Goal: Complete application form: Complete application form

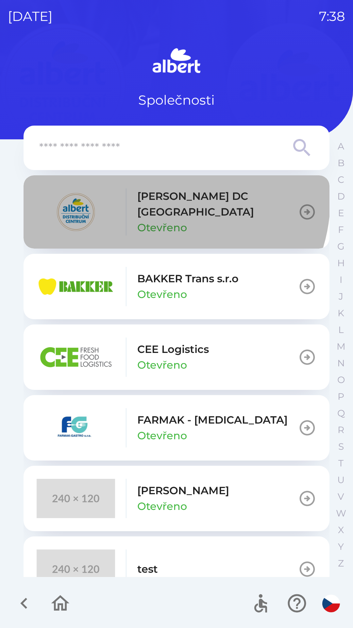
click at [161, 198] on p "[PERSON_NAME] DC [GEOGRAPHIC_DATA]" at bounding box center [217, 203] width 161 height 31
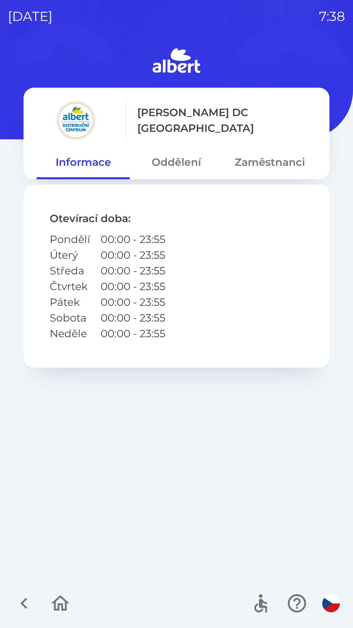
click at [178, 159] on button "Oddělení" at bounding box center [176, 162] width 93 height 24
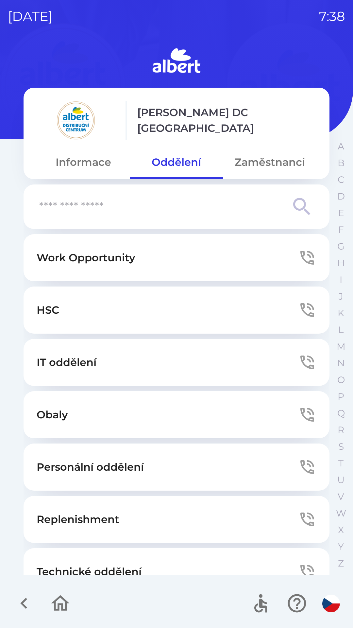
click at [72, 561] on button "Technické oddělení" at bounding box center [177, 571] width 306 height 47
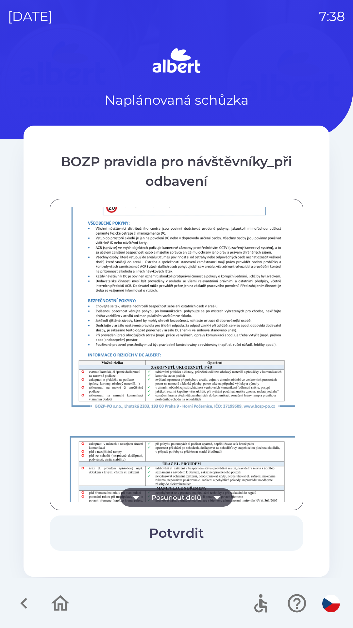
scroll to position [459, 0]
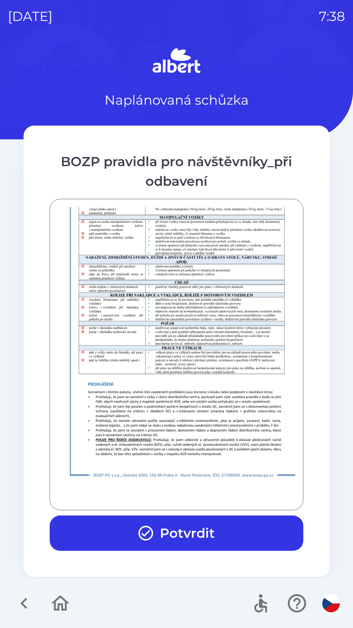
click at [187, 526] on button "Potvrdit" at bounding box center [177, 533] width 254 height 35
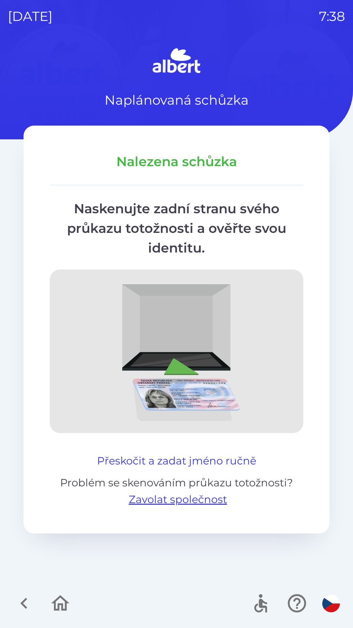
click at [207, 454] on button "Přeskočit a zadat jméno ručně" at bounding box center [177, 461] width 165 height 16
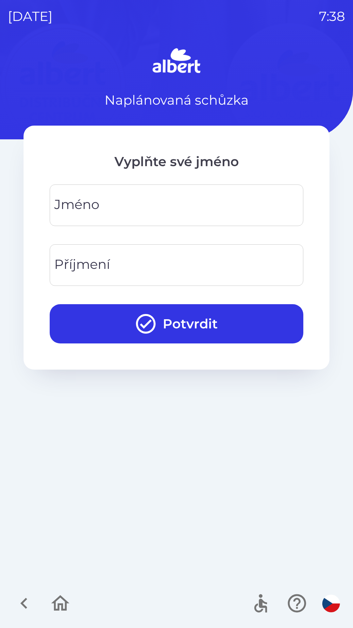
click at [181, 207] on input "Jméno" at bounding box center [177, 205] width 238 height 26
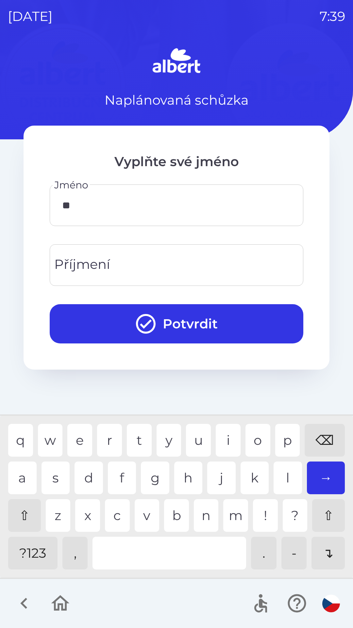
click at [27, 472] on div "a" at bounding box center [22, 478] width 28 height 33
click at [138, 515] on div "v" at bounding box center [147, 515] width 25 height 33
type input "*****"
click at [184, 258] on input "Příjmení" at bounding box center [177, 265] width 238 height 26
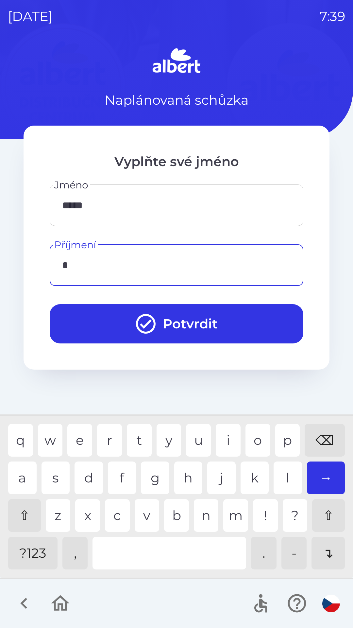
click at [245, 466] on div "k" at bounding box center [255, 478] width 28 height 33
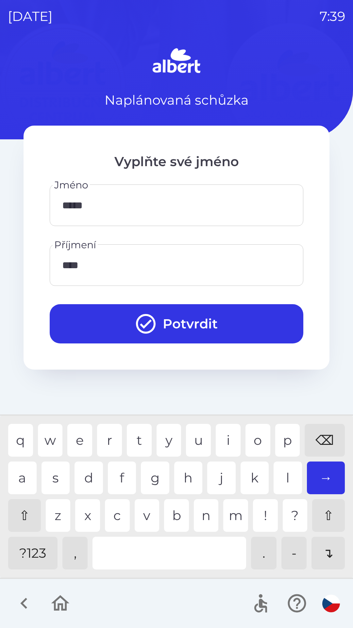
type input "*****"
click at [231, 313] on button "Potvrdit" at bounding box center [177, 323] width 254 height 39
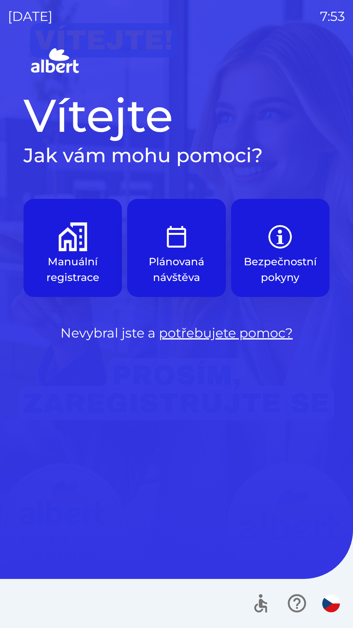
click at [58, 246] on button "Manuální registrace" at bounding box center [73, 248] width 98 height 98
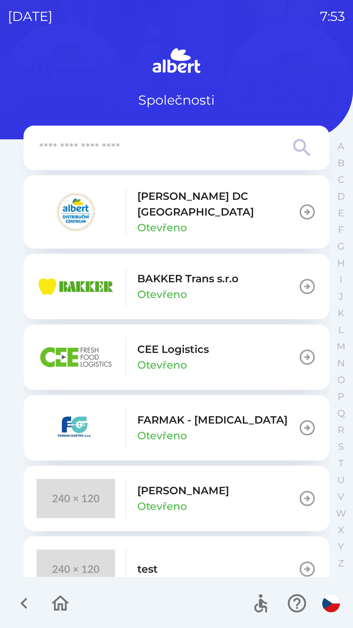
click at [220, 213] on div "[PERSON_NAME] DC [GEOGRAPHIC_DATA] Otevřeno" at bounding box center [217, 211] width 161 height 47
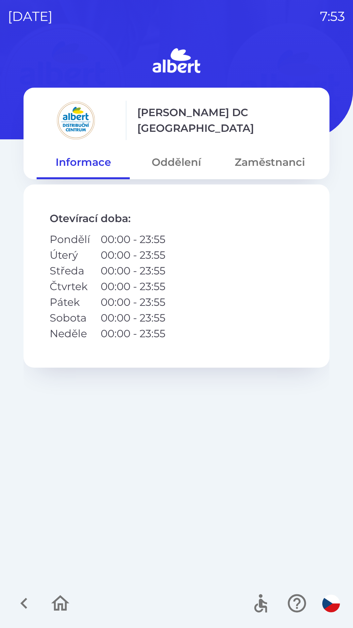
click at [174, 154] on button "Oddělení" at bounding box center [176, 162] width 93 height 24
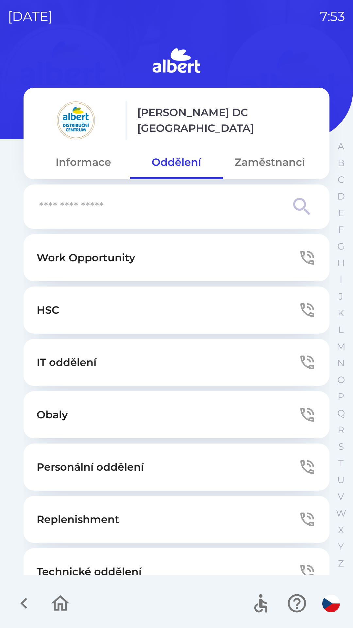
click at [98, 563] on button "Technické oddělení" at bounding box center [177, 571] width 306 height 47
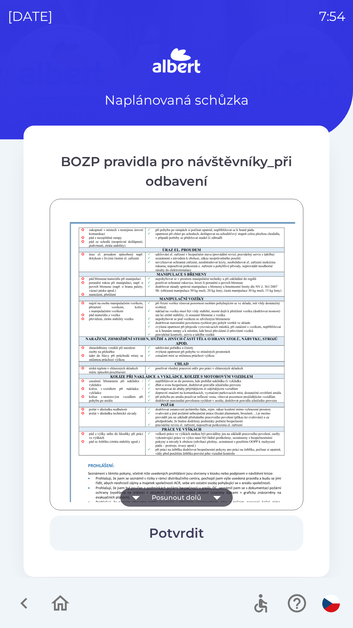
scroll to position [459, 0]
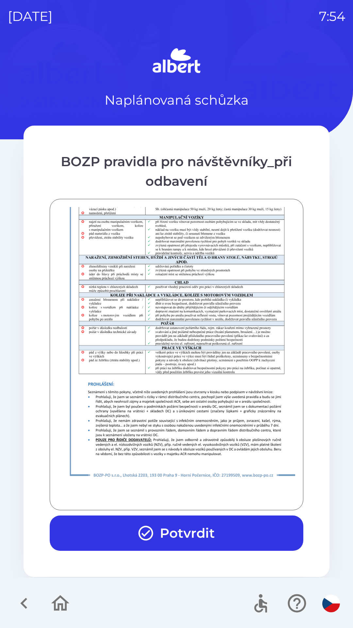
click at [219, 534] on button "Potvrdit" at bounding box center [177, 533] width 254 height 35
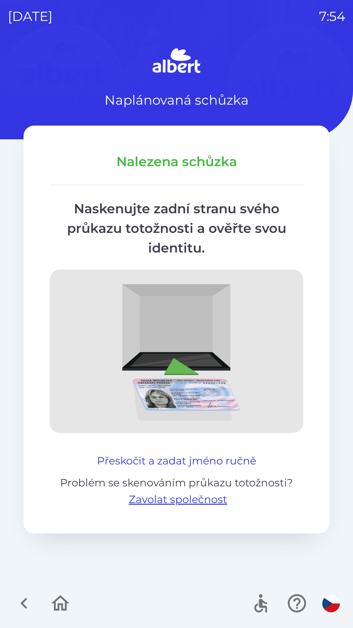
click at [108, 454] on button "Přeskočit a zadat jméno ručně" at bounding box center [177, 461] width 165 height 16
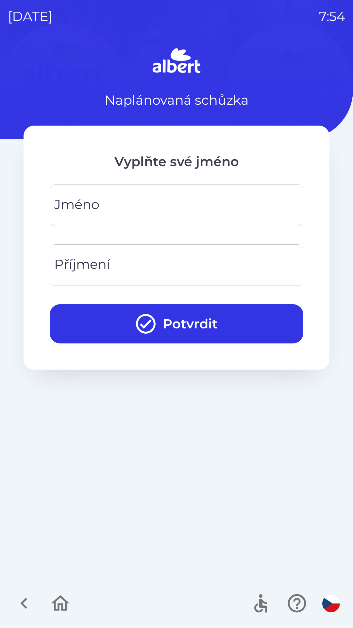
click at [159, 204] on input "Jméno" at bounding box center [177, 205] width 238 height 26
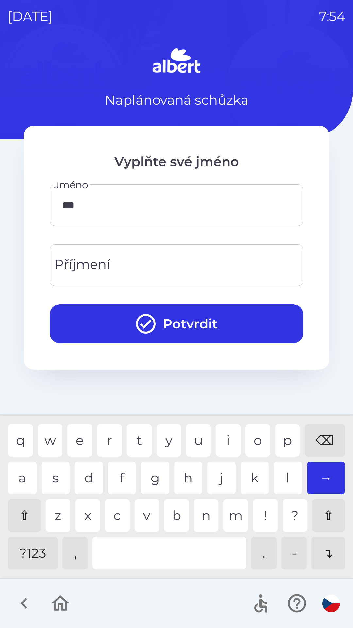
click at [254, 482] on div "k" at bounding box center [255, 478] width 28 height 33
click at [26, 481] on div "a" at bounding box center [22, 478] width 28 height 33
type input "*****"
click at [54, 473] on div "s" at bounding box center [56, 478] width 28 height 33
click at [180, 268] on input "Příjmení" at bounding box center [177, 265] width 238 height 26
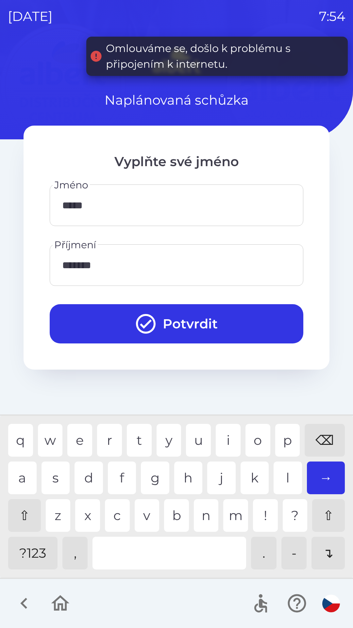
type input "********"
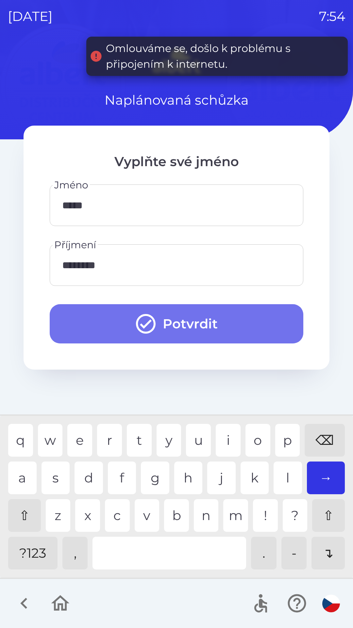
click at [215, 320] on button "Potvrdit" at bounding box center [177, 323] width 254 height 39
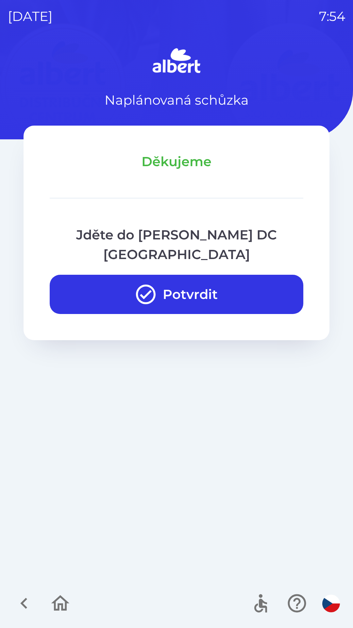
click at [154, 275] on button "Potvrdit" at bounding box center [177, 294] width 254 height 39
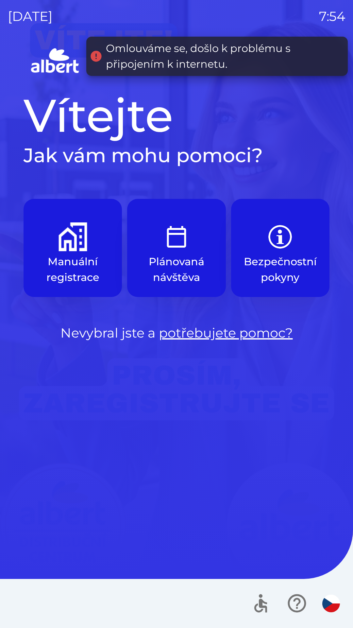
click at [84, 246] on img "button" at bounding box center [73, 236] width 29 height 29
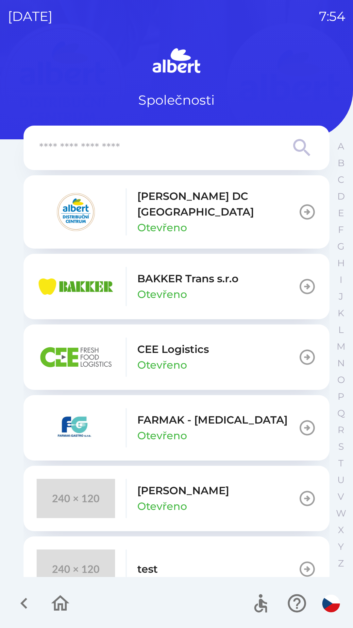
click at [188, 207] on p "[PERSON_NAME] DC [GEOGRAPHIC_DATA]" at bounding box center [217, 203] width 161 height 31
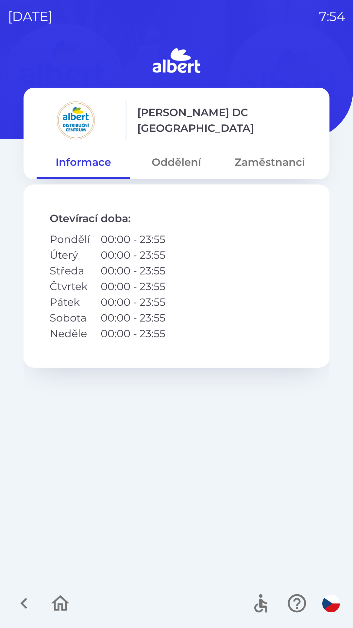
click at [172, 172] on button "Oddělení" at bounding box center [176, 162] width 93 height 24
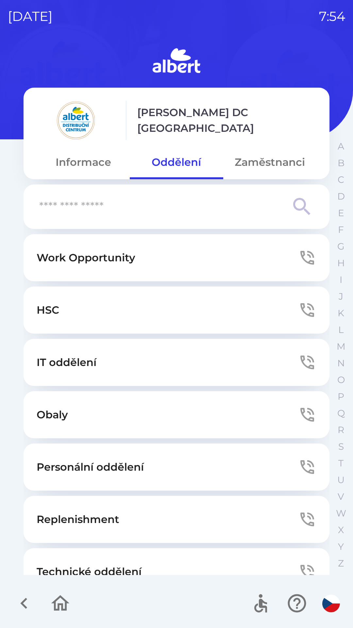
click at [65, 561] on button "Technické oddělení" at bounding box center [177, 571] width 306 height 47
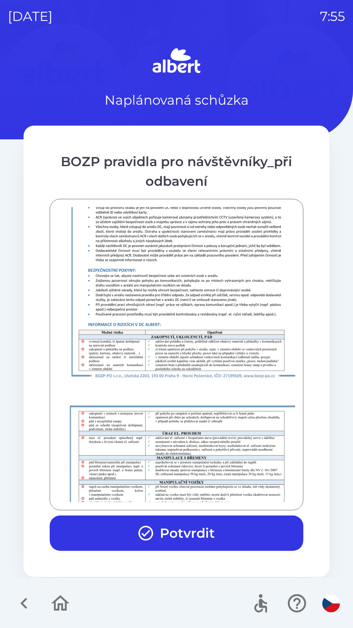
scroll to position [459, 0]
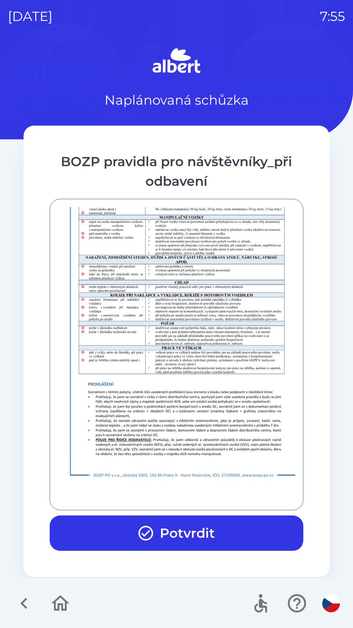
click at [185, 528] on button "Potvrdit" at bounding box center [177, 533] width 254 height 35
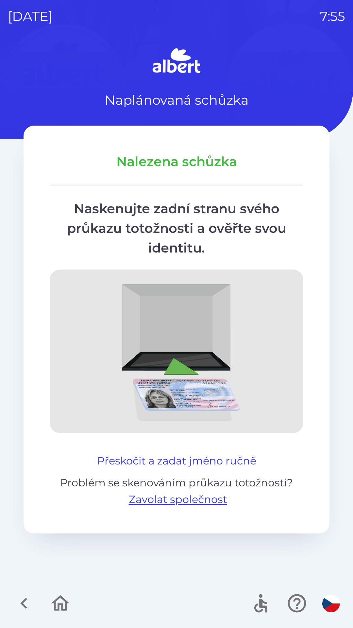
click at [172, 455] on button "Přeskočit a zadat jméno ručně" at bounding box center [177, 461] width 165 height 16
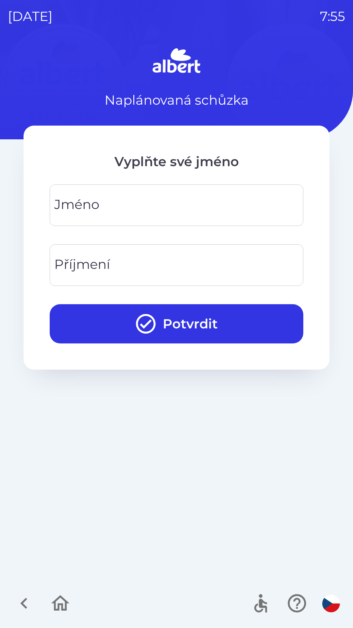
click at [166, 205] on input "Jméno" at bounding box center [177, 205] width 238 height 26
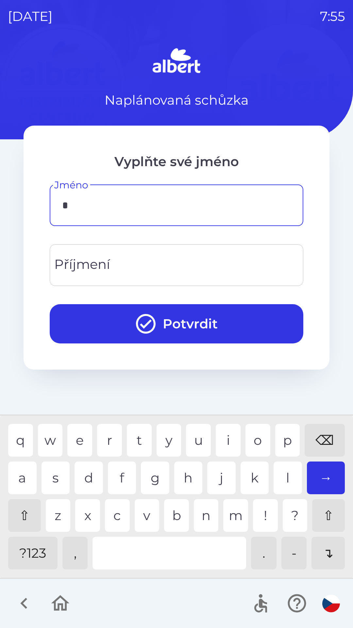
click at [286, 479] on div "l" at bounding box center [288, 478] width 28 height 33
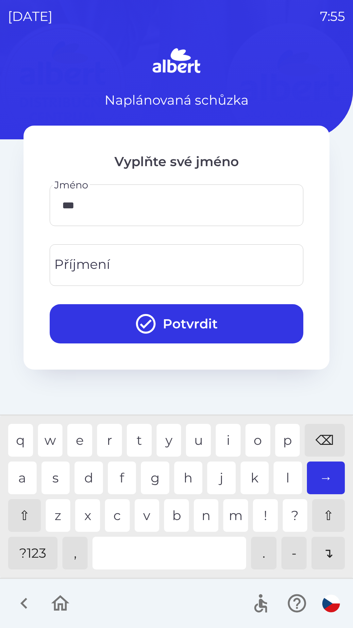
click at [254, 486] on div "k" at bounding box center [255, 478] width 28 height 33
click at [20, 473] on div "a" at bounding box center [22, 478] width 28 height 33
type input "*****"
click at [48, 484] on div "s" at bounding box center [56, 478] width 28 height 33
click at [199, 262] on input "Příjmení" at bounding box center [177, 265] width 238 height 26
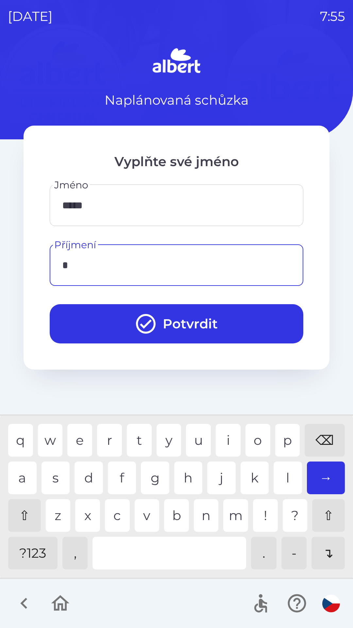
click at [254, 476] on div "k" at bounding box center [255, 478] width 28 height 33
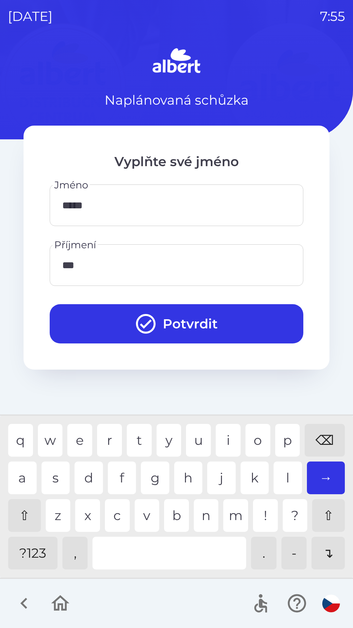
click at [65, 507] on div "z" at bounding box center [58, 515] width 25 height 33
click at [78, 422] on div "q w e r t y u i o p ⌫ a s d f g h j k l → ⇧ z x c v b n m ! ? ⇧ ?123 , . - ↴" at bounding box center [177, 496] width 350 height 159
click at [52, 473] on div "s" at bounding box center [56, 478] width 28 height 33
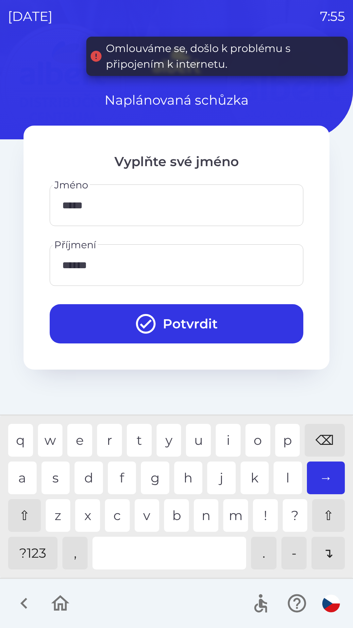
type input "*******"
click at [170, 435] on div "y" at bounding box center [169, 440] width 25 height 33
click at [200, 329] on button "Potvrdit" at bounding box center [177, 323] width 254 height 39
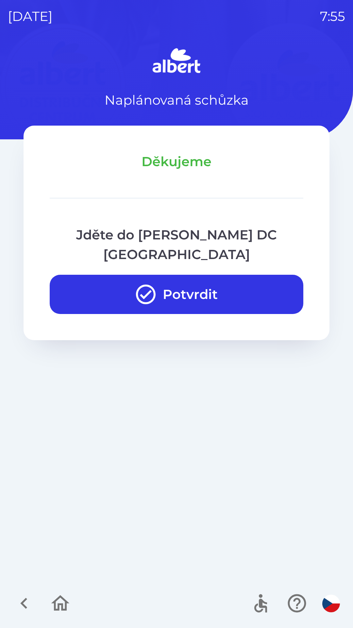
click at [153, 285] on icon "button" at bounding box center [146, 295] width 20 height 20
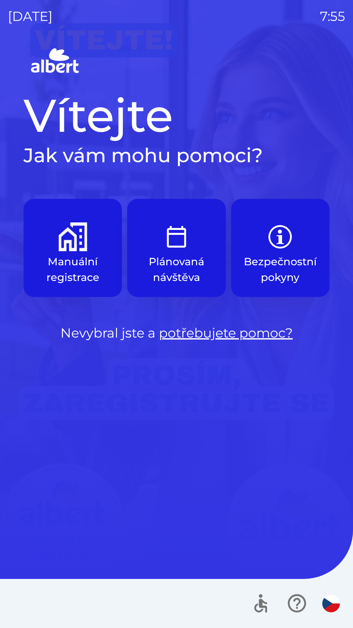
click at [78, 233] on img "button" at bounding box center [73, 236] width 29 height 29
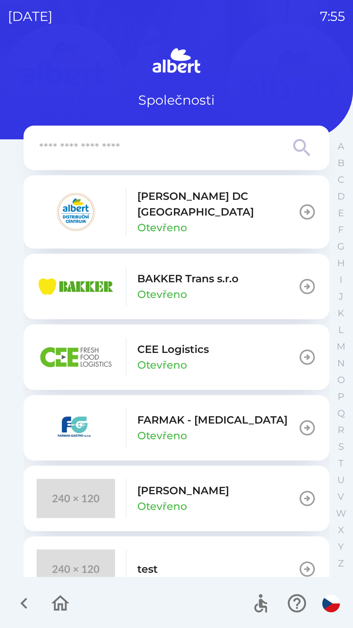
click at [172, 220] on p "Otevřeno" at bounding box center [162, 228] width 50 height 16
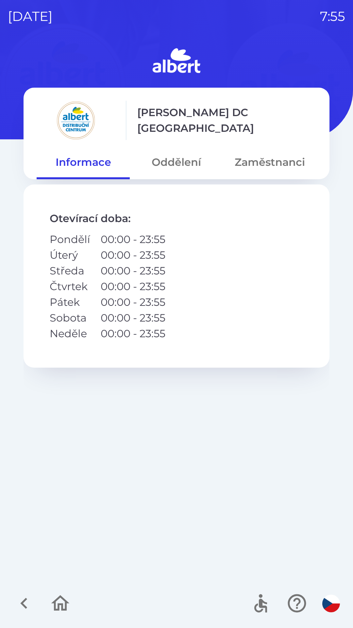
click at [173, 158] on button "Oddělení" at bounding box center [176, 162] width 93 height 24
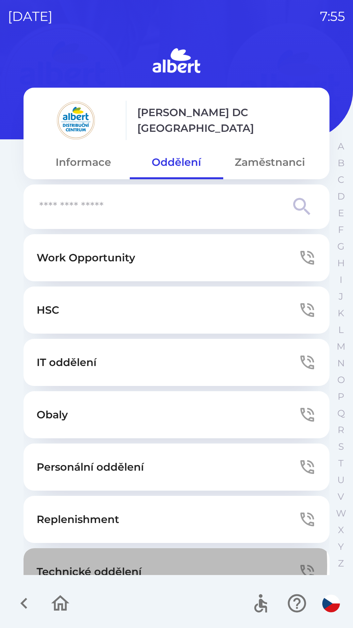
click at [127, 565] on p "Technické oddělení" at bounding box center [89, 572] width 105 height 16
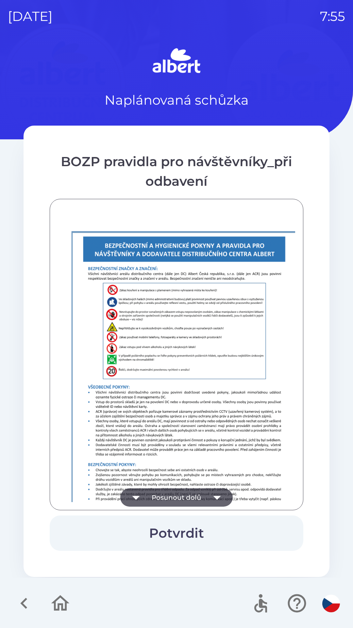
click at [265, 527] on button "Potvrdit" at bounding box center [177, 533] width 254 height 35
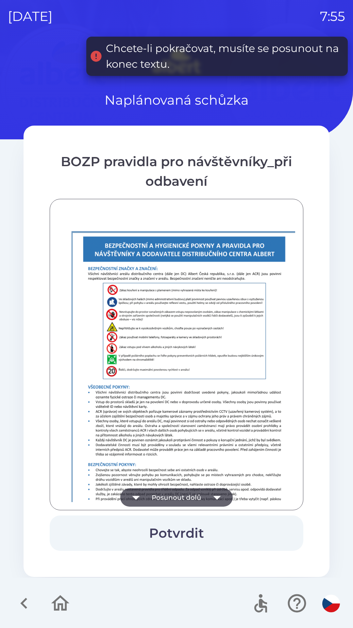
click at [260, 534] on button "Potvrdit" at bounding box center [177, 533] width 254 height 35
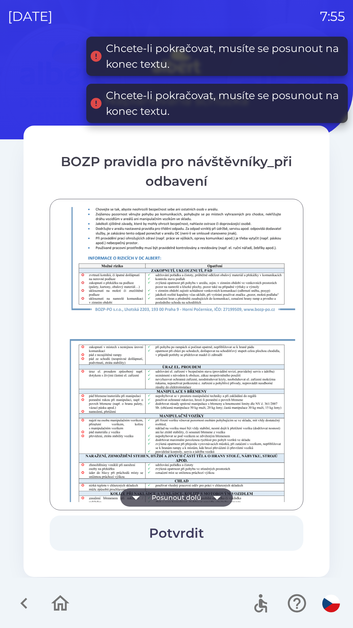
scroll to position [459, 0]
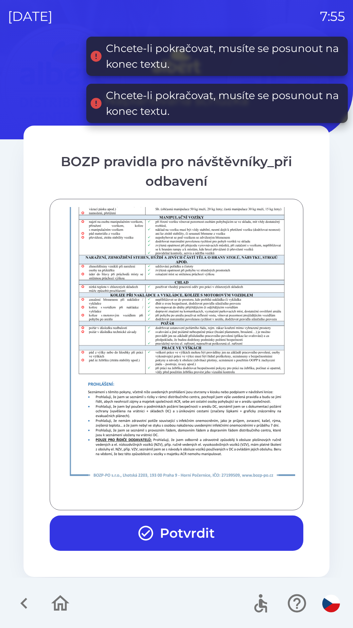
click at [225, 526] on button "Potvrdit" at bounding box center [177, 533] width 254 height 35
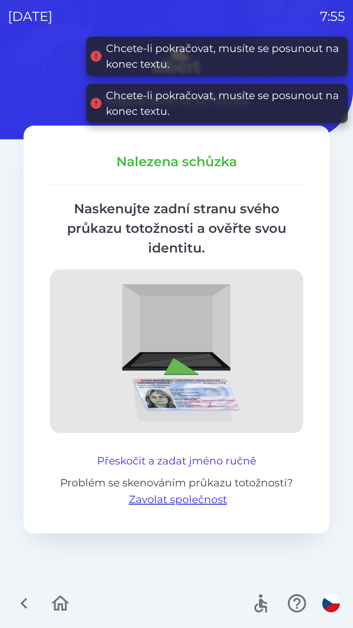
click at [193, 468] on button "Přeskočit a zadat jméno ručně" at bounding box center [177, 461] width 165 height 16
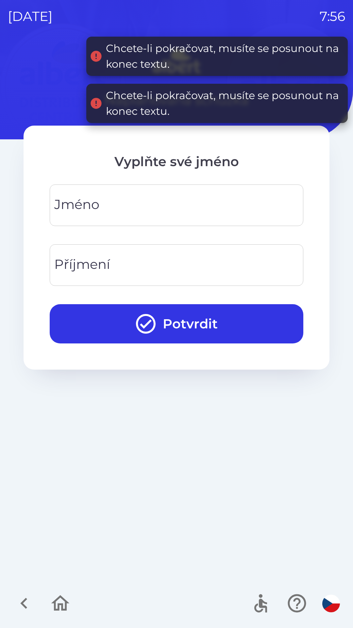
click at [258, 199] on input "Jméno" at bounding box center [177, 205] width 238 height 26
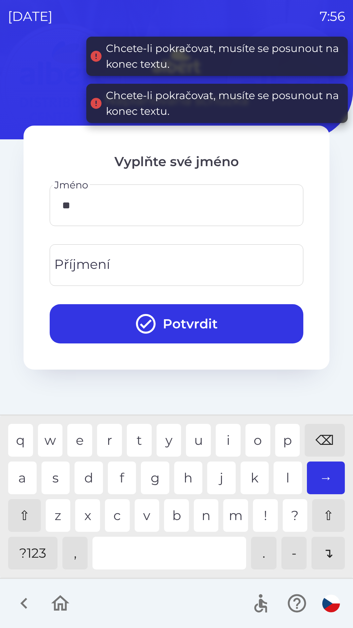
click at [198, 439] on div "u" at bounding box center [198, 440] width 25 height 33
click at [258, 481] on div "k" at bounding box center [255, 478] width 28 height 33
type input "*****"
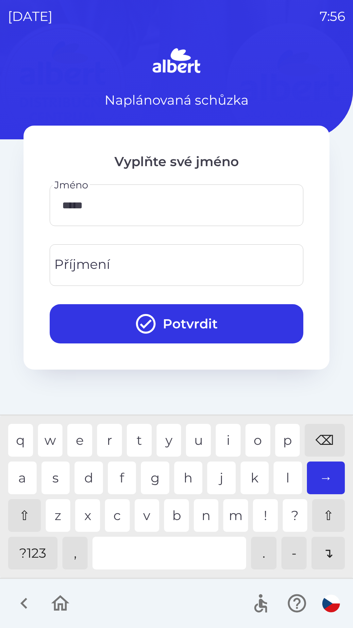
click at [172, 261] on input "Příjmení" at bounding box center [177, 265] width 238 height 26
click at [26, 480] on div "a" at bounding box center [22, 478] width 28 height 33
type input "*******"
click at [199, 481] on div "h" at bounding box center [188, 478] width 28 height 33
click at [204, 321] on button "Potvrdit" at bounding box center [177, 323] width 254 height 39
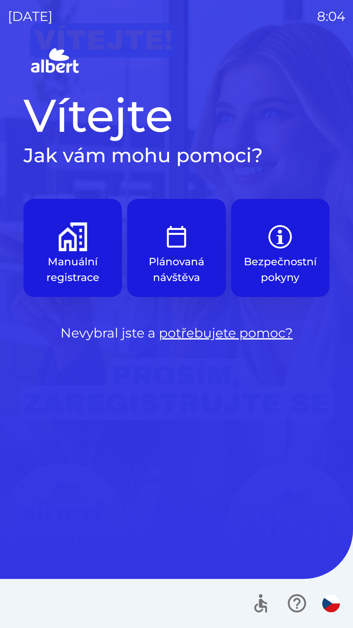
click at [67, 256] on p "Manuální registrace" at bounding box center [72, 269] width 67 height 31
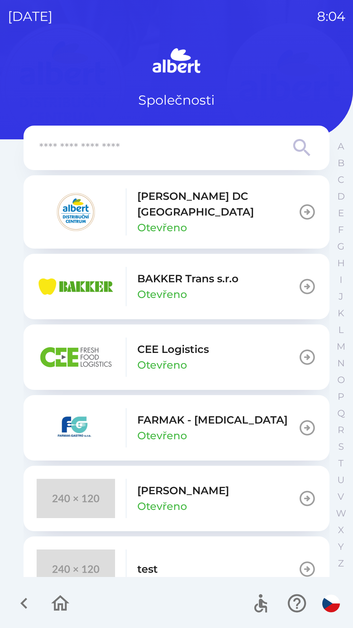
click at [161, 203] on p "[PERSON_NAME] DC [GEOGRAPHIC_DATA]" at bounding box center [217, 203] width 161 height 31
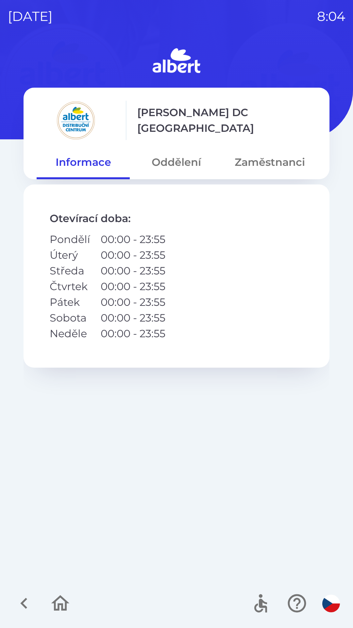
click at [177, 161] on button "Oddělení" at bounding box center [176, 162] width 93 height 24
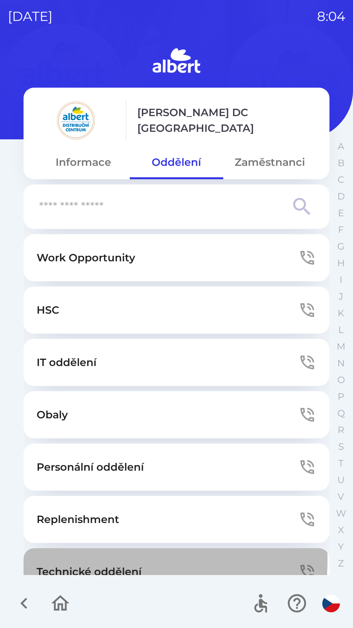
click at [68, 560] on button "Technické oddělení" at bounding box center [177, 571] width 306 height 47
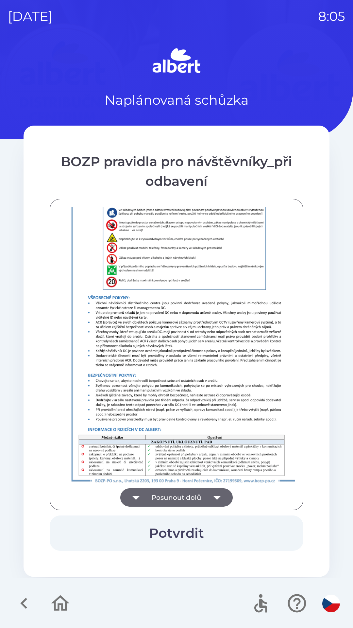
scroll to position [459, 0]
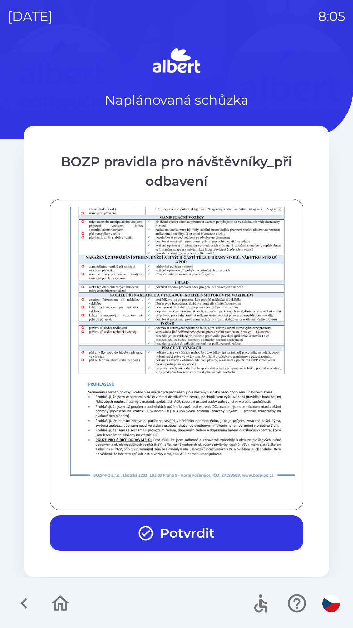
click at [193, 528] on button "Potvrdit" at bounding box center [177, 533] width 254 height 35
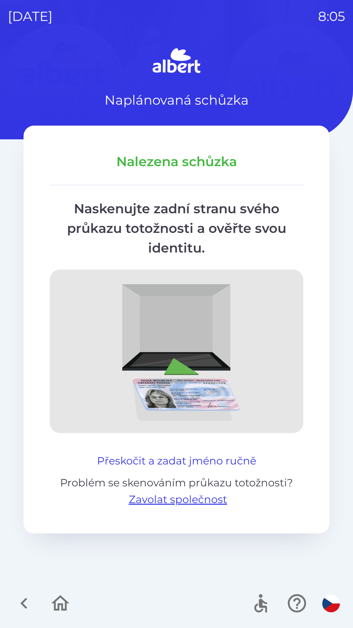
click at [212, 455] on button "Přeskočit a zadat jméno ručně" at bounding box center [177, 461] width 165 height 16
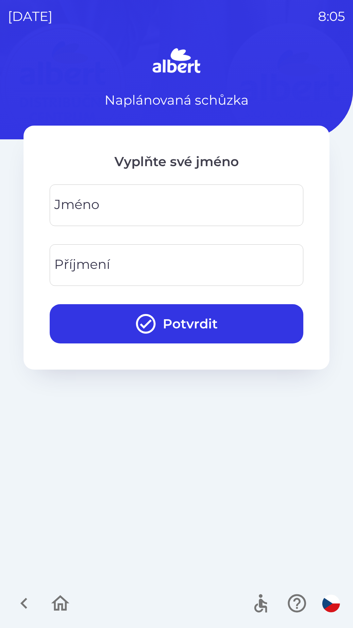
click at [101, 199] on input "Jméno" at bounding box center [177, 205] width 238 height 26
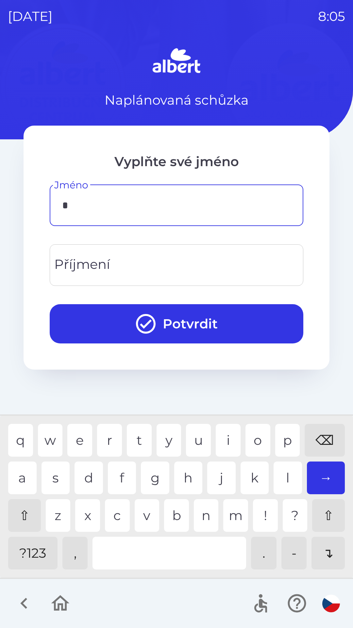
click at [61, 513] on div "z" at bounding box center [58, 515] width 25 height 33
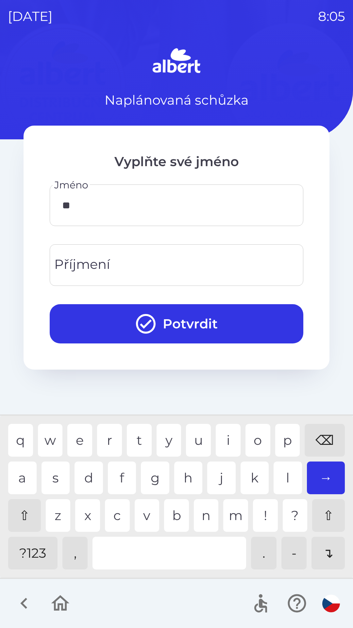
click at [92, 480] on div "d" at bounding box center [89, 478] width 28 height 33
click at [201, 516] on div "n" at bounding box center [206, 515] width 25 height 33
click at [320, 435] on div "⌫" at bounding box center [325, 440] width 40 height 33
click at [318, 434] on div "⌫" at bounding box center [325, 440] width 40 height 33
click at [319, 436] on div "⌫" at bounding box center [325, 440] width 40 height 33
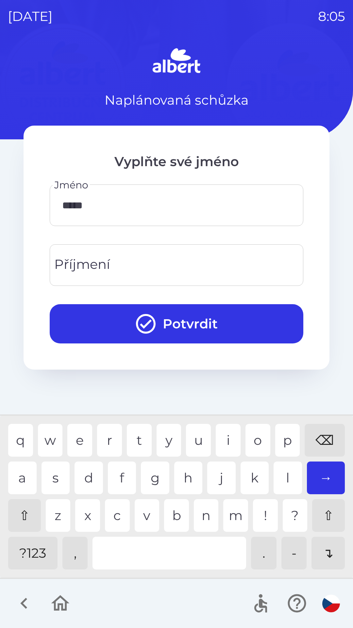
click at [317, 436] on div "⌫" at bounding box center [325, 440] width 40 height 33
type input "******"
click at [252, 476] on div "k" at bounding box center [255, 478] width 28 height 33
click at [133, 259] on input "Příjmení" at bounding box center [177, 265] width 238 height 26
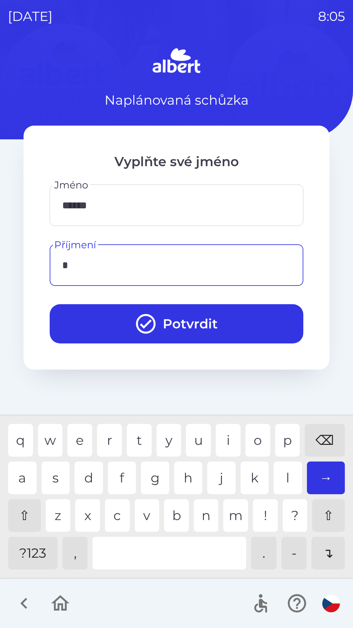
click at [185, 474] on div "h" at bounding box center [188, 478] width 28 height 33
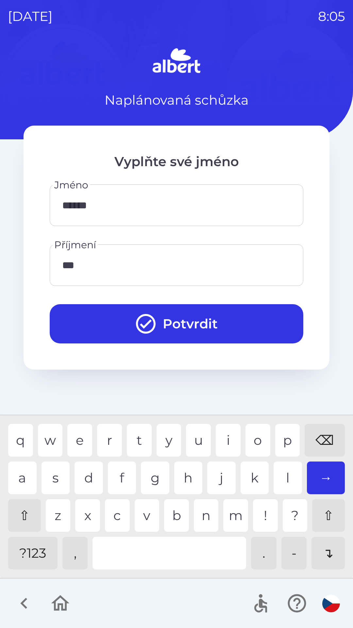
click at [173, 515] on div "b" at bounding box center [176, 515] width 25 height 33
type input "*******"
click at [172, 323] on button "Potvrdit" at bounding box center [177, 323] width 254 height 39
